Goal: Book appointment/travel/reservation

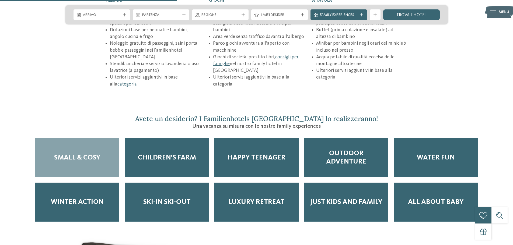
scroll to position [862, 0]
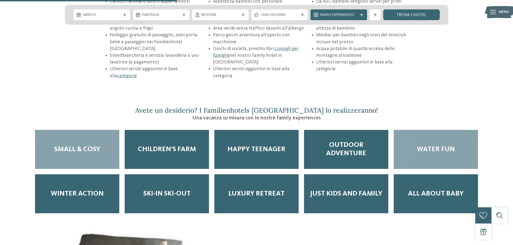
click at [442, 145] on span "Water Fun" at bounding box center [436, 149] width 38 height 8
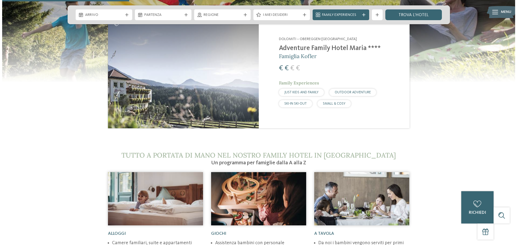
scroll to position [620, 0]
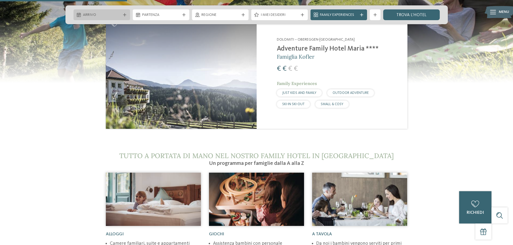
click at [110, 15] on span "Arrivo" at bounding box center [102, 14] width 38 height 5
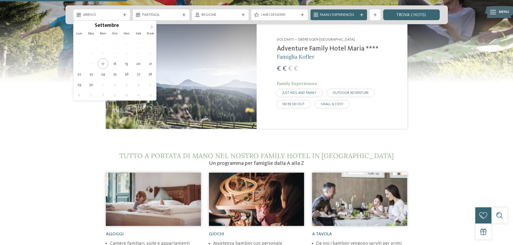
click at [150, 23] on span at bounding box center [151, 25] width 9 height 9
type input "****"
click at [153, 26] on icon at bounding box center [152, 27] width 4 height 4
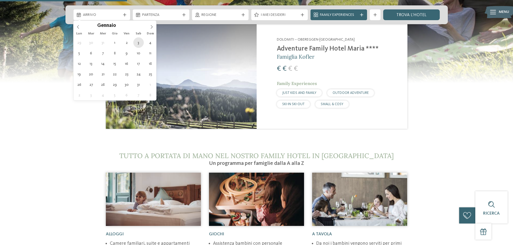
type div "[DATE]"
type input "****"
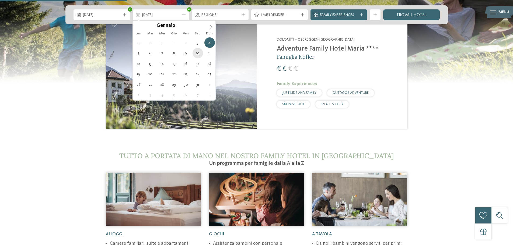
type div "[DATE]"
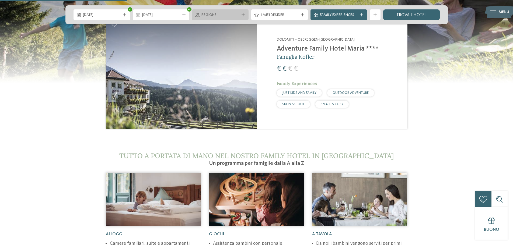
click at [232, 15] on span "Regione" at bounding box center [221, 14] width 38 height 5
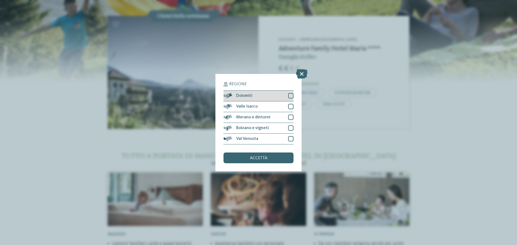
click at [292, 95] on div at bounding box center [290, 95] width 5 height 5
click at [290, 140] on div at bounding box center [290, 138] width 5 height 5
drag, startPoint x: 293, startPoint y: 105, endPoint x: 291, endPoint y: 108, distance: 3.7
click at [293, 106] on div at bounding box center [290, 106] width 5 height 5
click at [292, 117] on div at bounding box center [290, 117] width 5 height 5
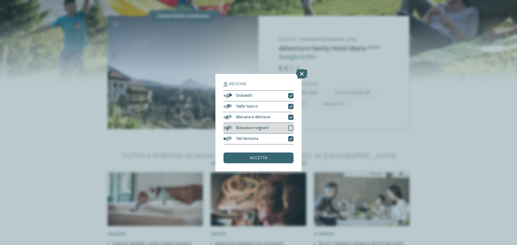
click at [293, 127] on div at bounding box center [290, 128] width 5 height 5
click at [277, 158] on div "accetta" at bounding box center [259, 158] width 70 height 11
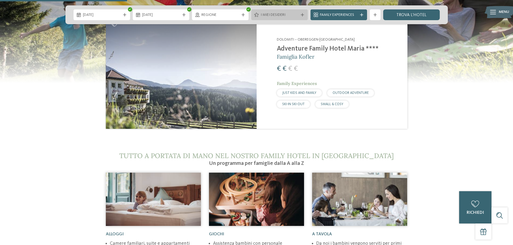
click at [269, 16] on span "I miei desideri" at bounding box center [280, 14] width 38 height 5
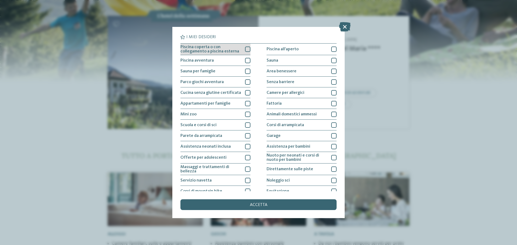
click at [245, 49] on div at bounding box center [247, 49] width 5 height 5
click at [246, 57] on div "Piscina avventura" at bounding box center [216, 60] width 70 height 11
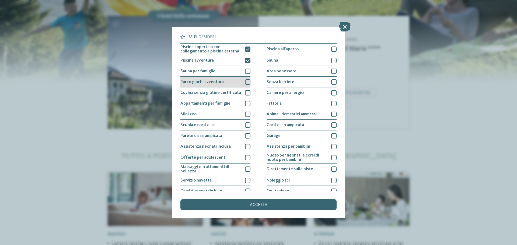
click at [247, 80] on div at bounding box center [247, 81] width 5 height 5
click at [248, 82] on icon at bounding box center [248, 82] width 4 height 3
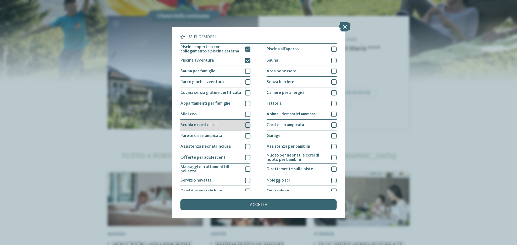
click at [245, 125] on div at bounding box center [247, 125] width 5 height 5
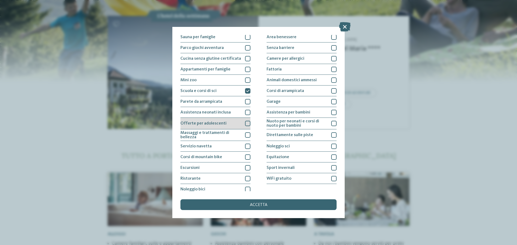
scroll to position [38, 0]
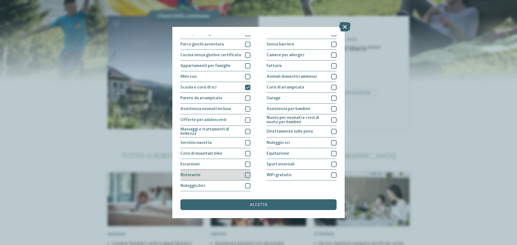
click at [247, 174] on div at bounding box center [247, 175] width 5 height 5
click at [334, 164] on div at bounding box center [333, 164] width 5 height 5
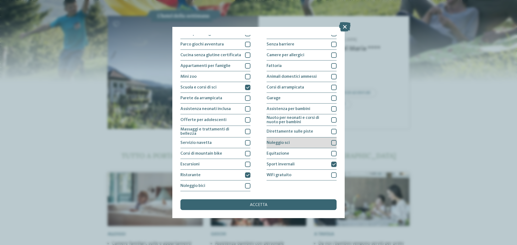
click at [332, 143] on div at bounding box center [333, 142] width 5 height 5
click at [331, 130] on div at bounding box center [333, 131] width 5 height 5
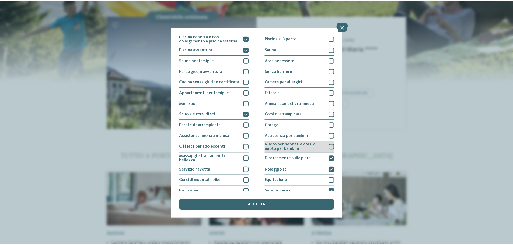
scroll to position [0, 0]
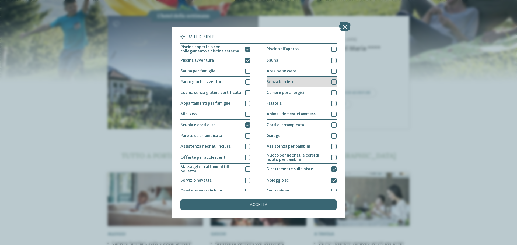
click at [331, 82] on div at bounding box center [333, 81] width 5 height 5
click at [263, 204] on span "accetta" at bounding box center [259, 205] width 18 height 4
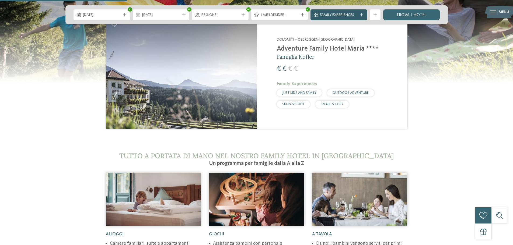
click at [350, 17] on span "Family Experiences" at bounding box center [339, 14] width 38 height 5
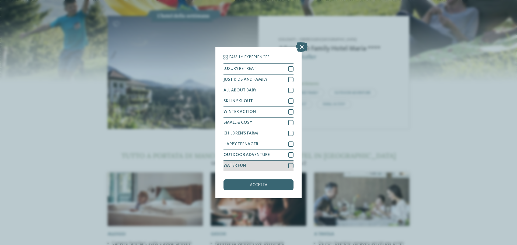
click at [291, 165] on div at bounding box center [290, 165] width 5 height 5
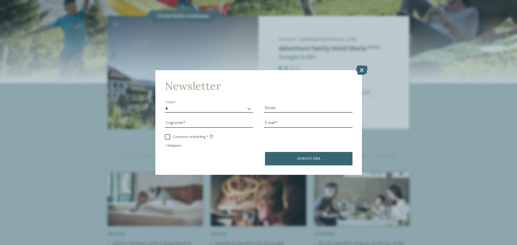
click at [363, 68] on icon at bounding box center [362, 69] width 12 height 9
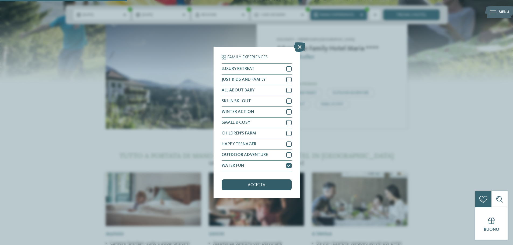
click at [281, 184] on div "accetta" at bounding box center [257, 185] width 70 height 11
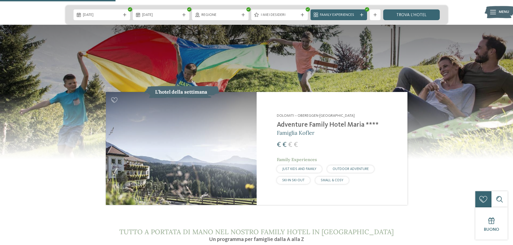
scroll to position [539, 0]
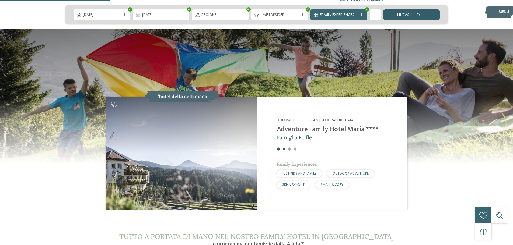
click at [416, 16] on link "trova l’hotel" at bounding box center [411, 14] width 57 height 11
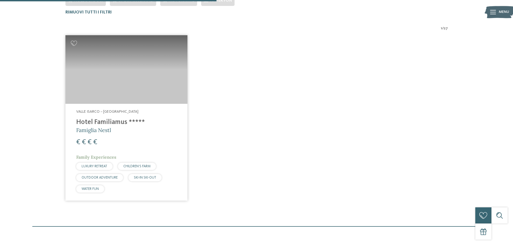
scroll to position [204, 0]
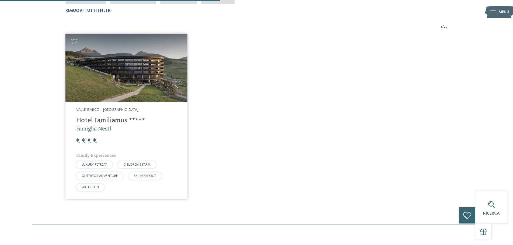
click at [114, 109] on span "Valle Isarco – Maranza" at bounding box center [107, 110] width 62 height 4
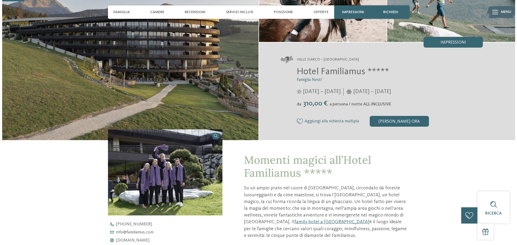
scroll to position [108, 0]
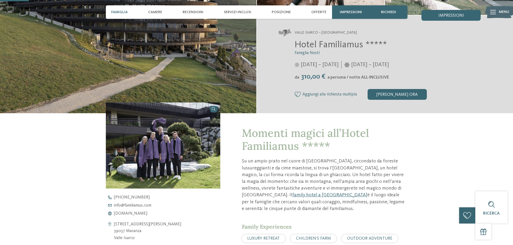
click at [118, 10] on span "Famiglia" at bounding box center [119, 12] width 16 height 5
click at [158, 13] on span "Camere" at bounding box center [155, 12] width 14 height 5
click at [233, 12] on span "Servizi inclusi" at bounding box center [237, 12] width 27 height 5
click at [282, 12] on span "Posizione" at bounding box center [281, 12] width 19 height 5
click at [320, 12] on span "Offerte" at bounding box center [318, 12] width 15 height 5
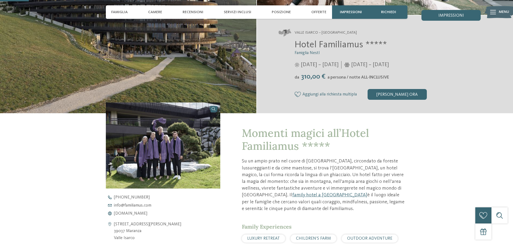
click at [495, 10] on div at bounding box center [493, 11] width 6 height 13
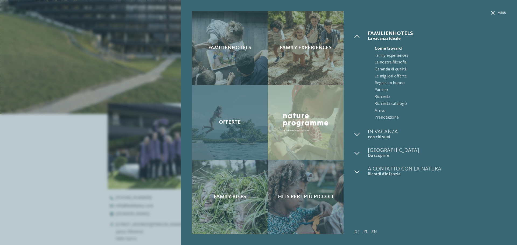
click at [225, 120] on span "Offerte" at bounding box center [230, 122] width 22 height 6
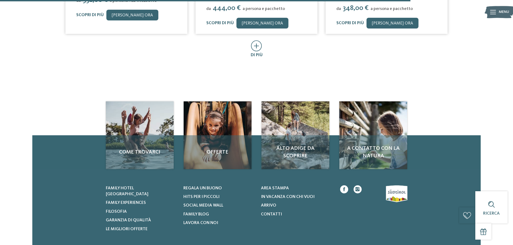
scroll to position [404, 0]
